Goal: Task Accomplishment & Management: Manage account settings

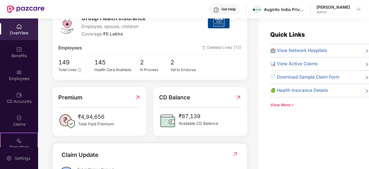
scroll to position [87, 0]
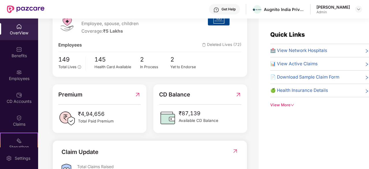
click at [137, 98] on img at bounding box center [137, 94] width 6 height 9
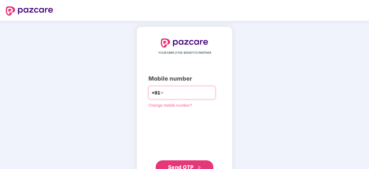
click at [185, 90] on input "number" at bounding box center [188, 92] width 47 height 9
type input "**********"
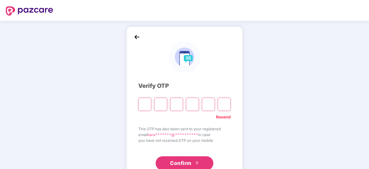
paste input "*"
type input "*"
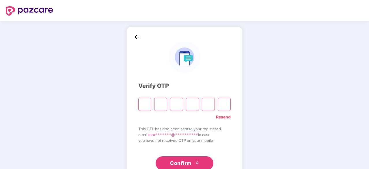
type input "*"
